Goal: Use online tool/utility: Utilize a website feature to perform a specific function

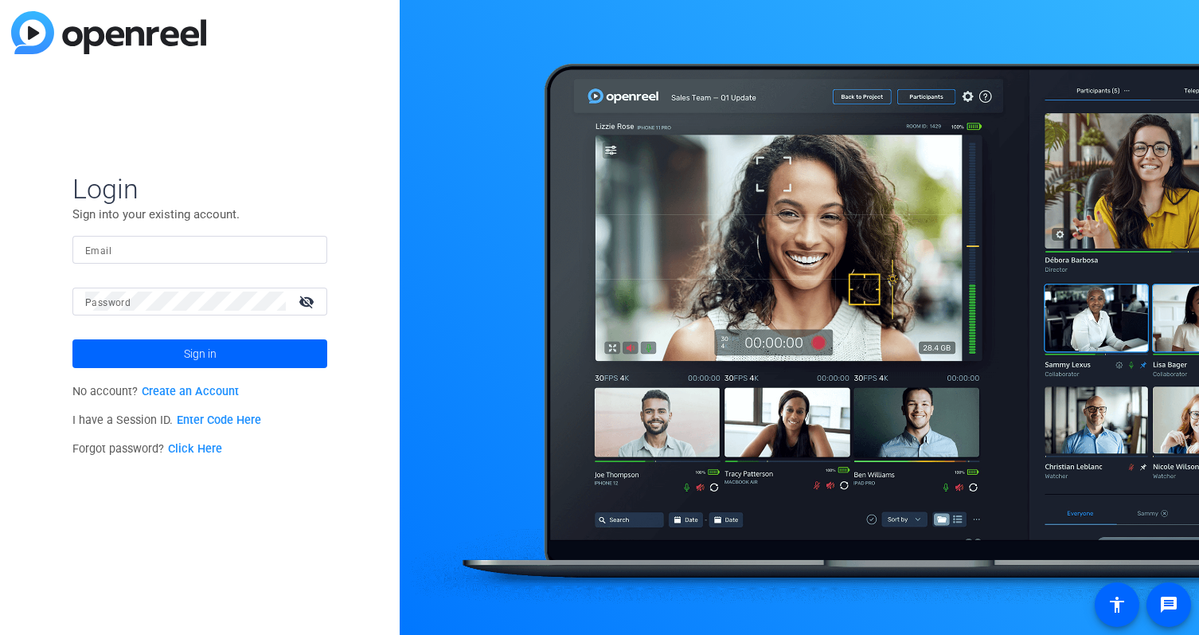
click at [258, 244] on input "Email" at bounding box center [199, 249] width 229 height 19
type input "[EMAIL_ADDRESS][DOMAIN_NAME]"
click at [72, 339] on button "Sign in" at bounding box center [199, 353] width 255 height 29
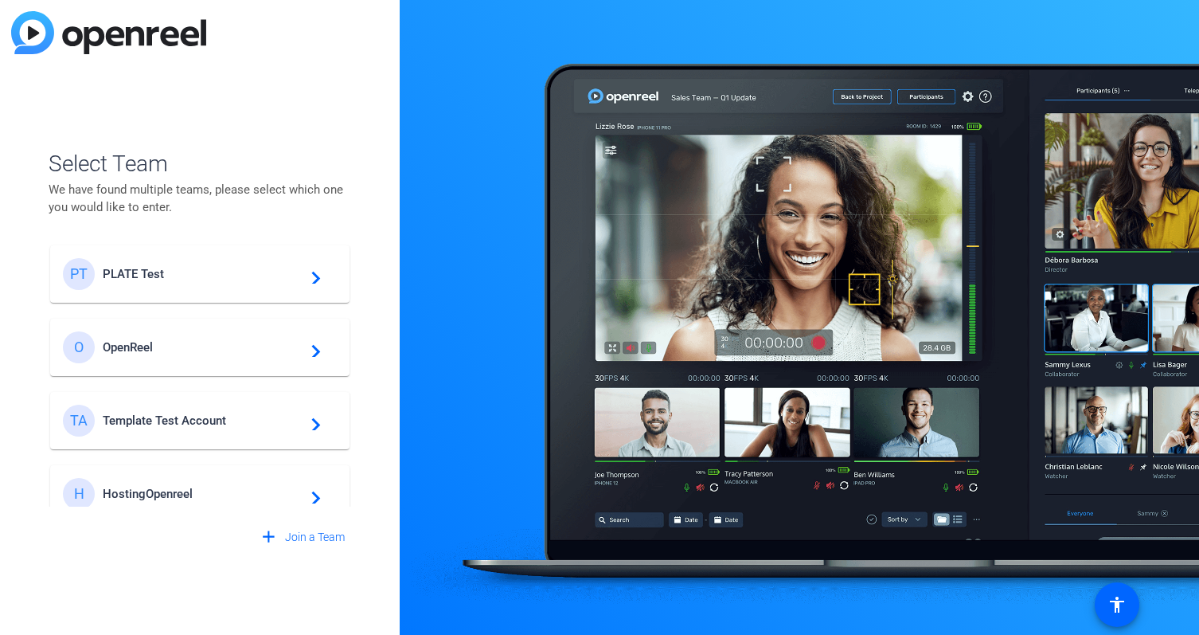
click at [164, 272] on span "PLATE Test" at bounding box center [202, 274] width 199 height 14
click at [223, 135] on openreel-guest-select-account "Select Team We have found multiple teams, please select which one you would lik…" at bounding box center [200, 317] width 303 height 467
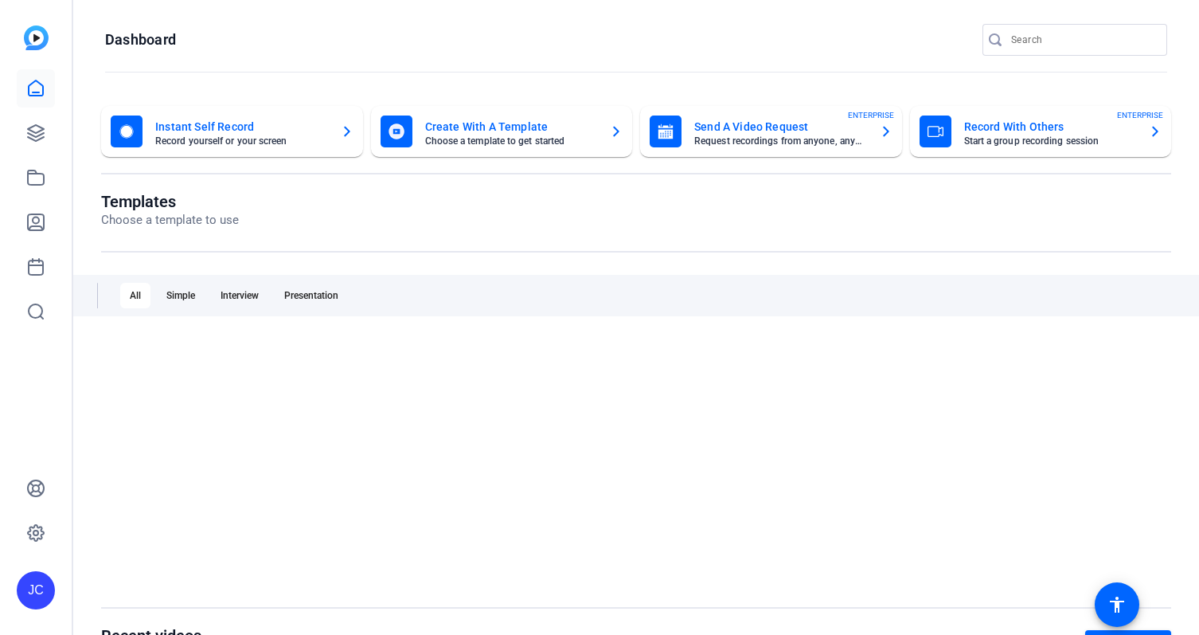
click at [307, 37] on openreel-page-title "Dashboard" at bounding box center [636, 40] width 1062 height 32
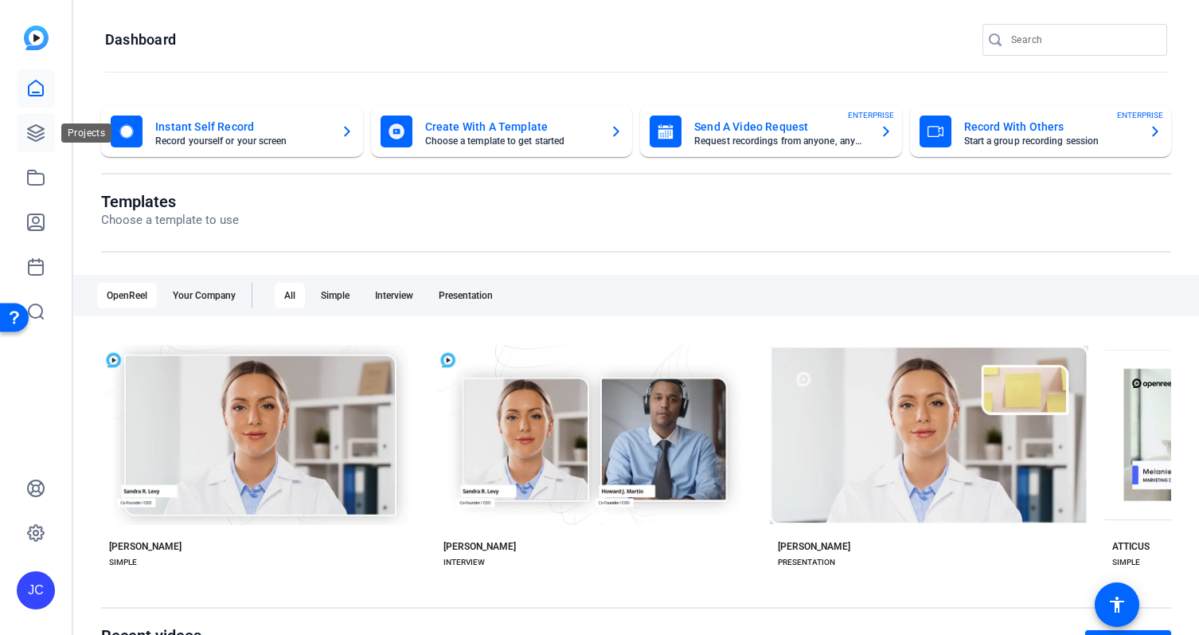
click at [33, 133] on icon at bounding box center [35, 132] width 19 height 19
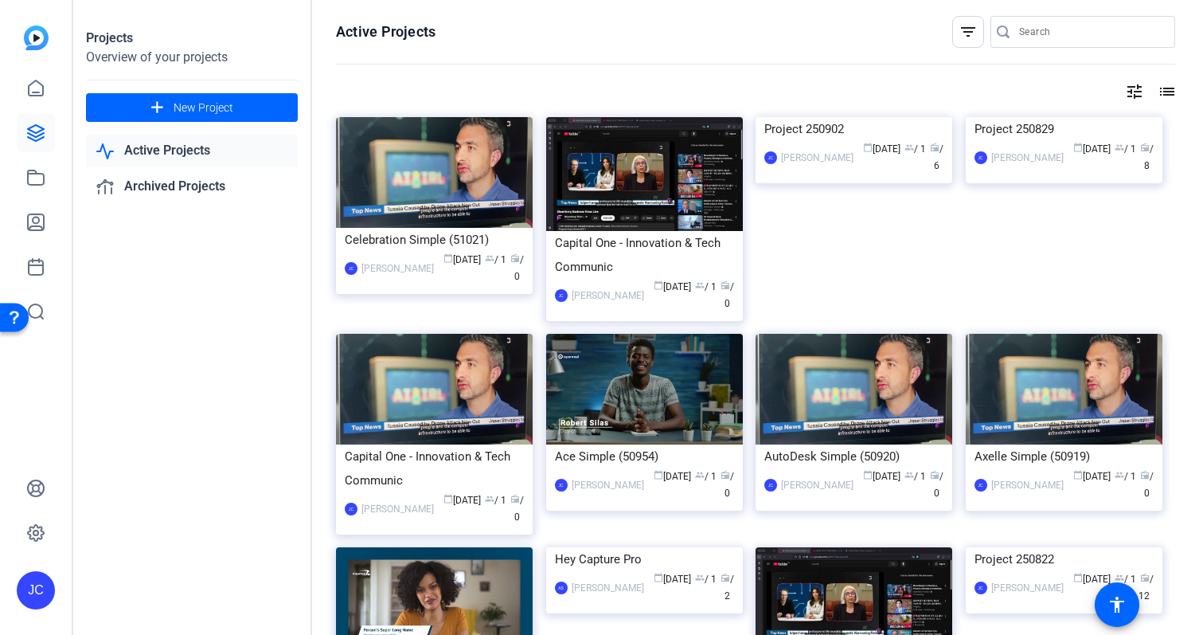
click at [229, 289] on div "Projects Overview of your projects add New Project Active Projects Archived Pro…" at bounding box center [192, 317] width 239 height 635
click at [38, 223] on icon at bounding box center [35, 222] width 19 height 19
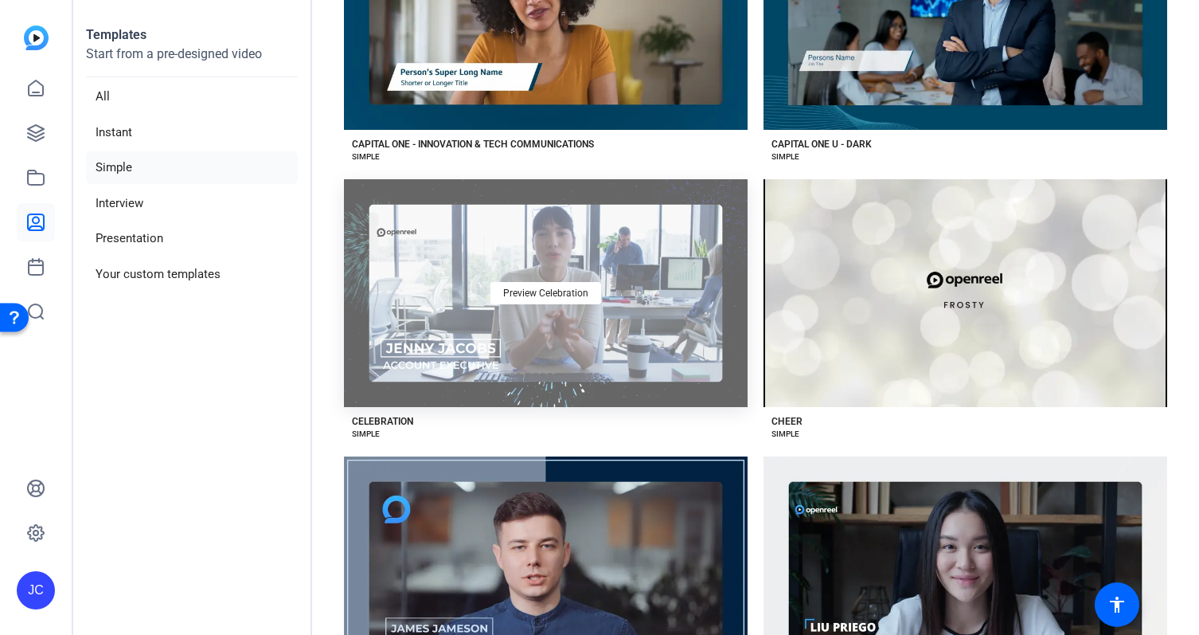
scroll to position [1885, 0]
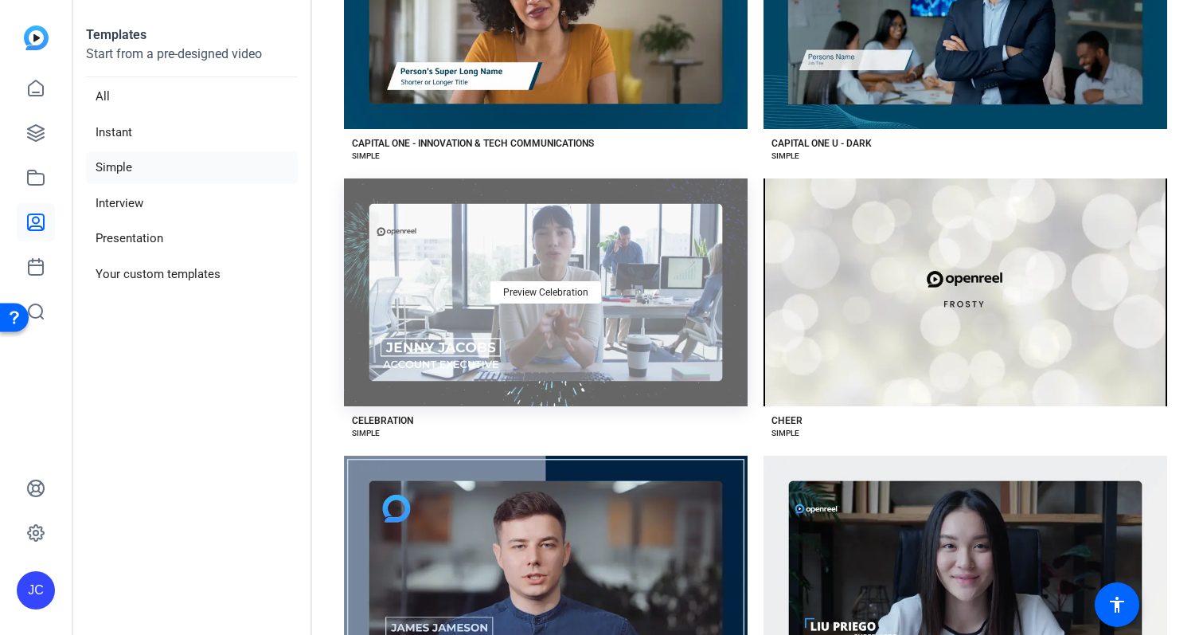
click at [426, 283] on div "Preview Celebration" at bounding box center [546, 291] width 404 height 227
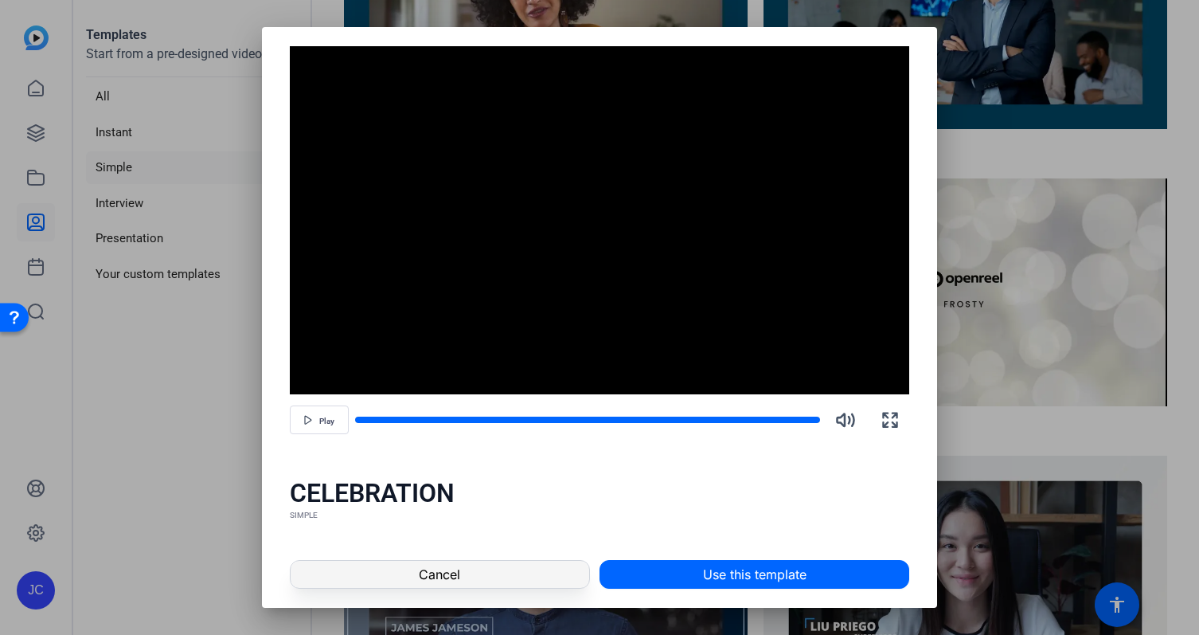
click at [535, 565] on span at bounding box center [440, 574] width 299 height 38
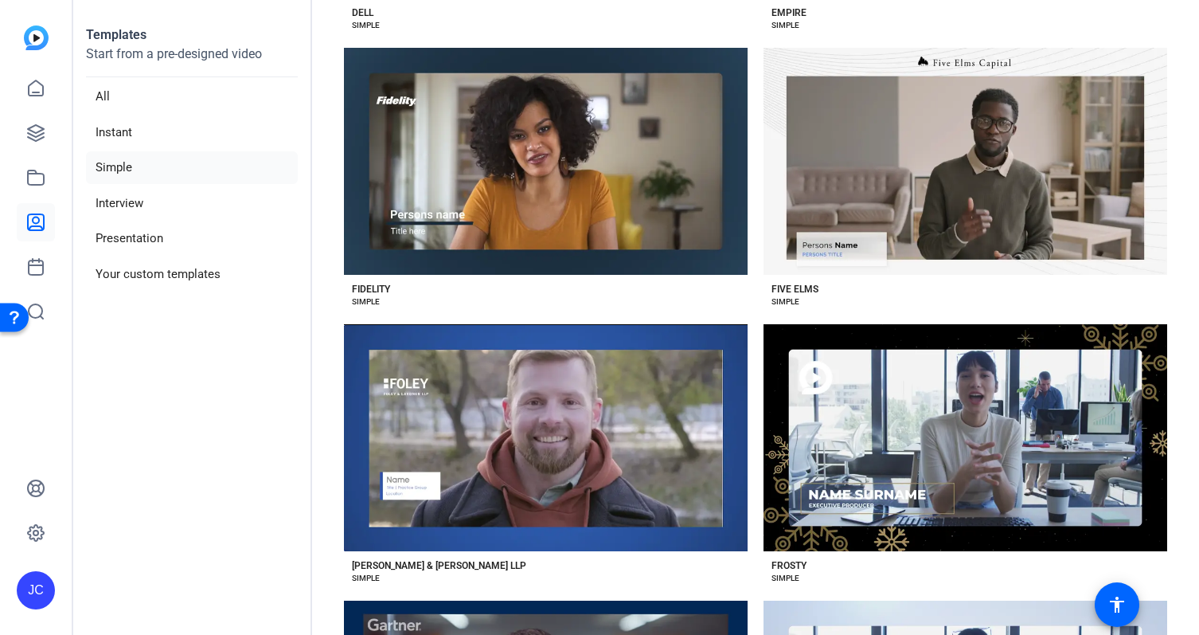
scroll to position [3002, 0]
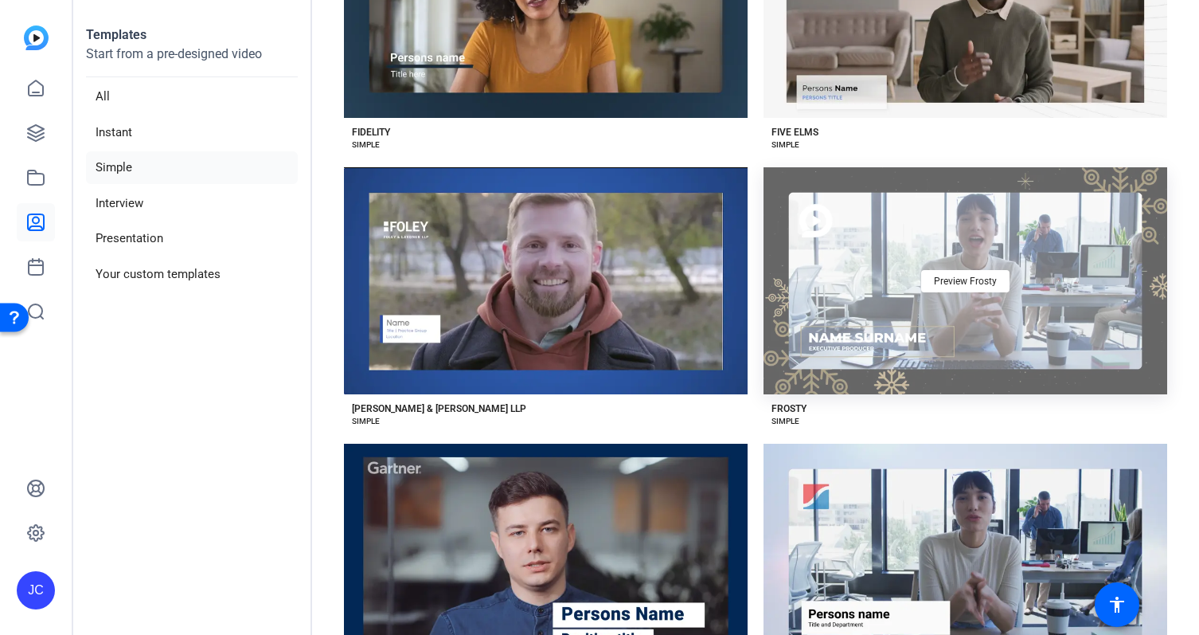
click at [862, 269] on div "Preview Frosty" at bounding box center [966, 280] width 404 height 227
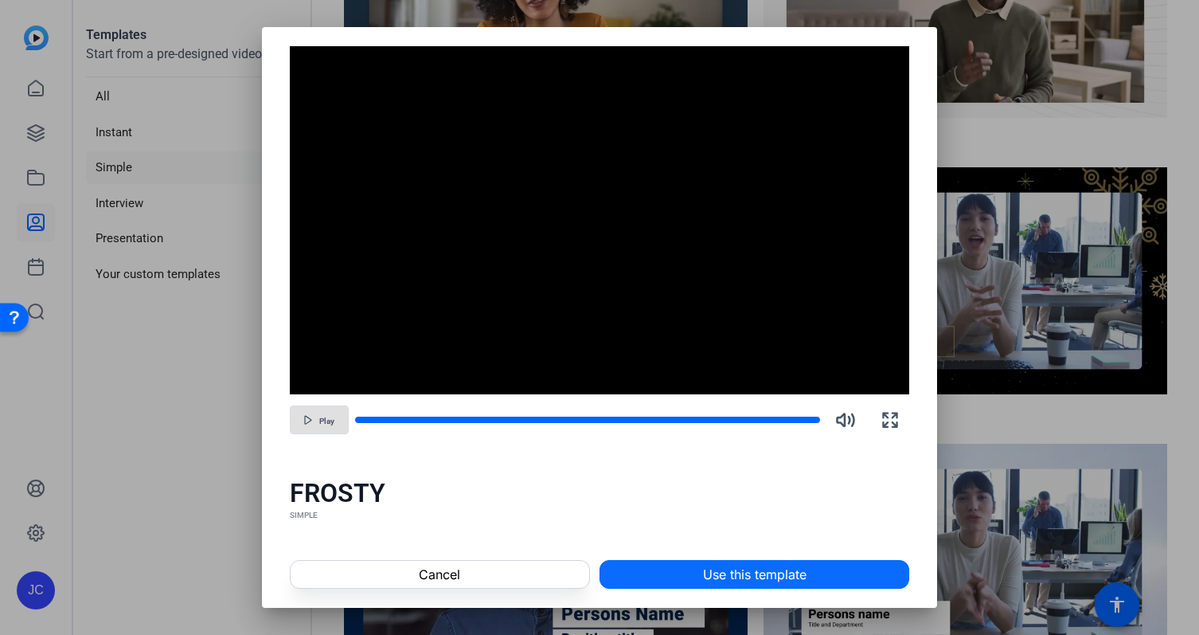
click at [709, 575] on span "Use this template" at bounding box center [755, 574] width 104 height 19
